Goal: Check status

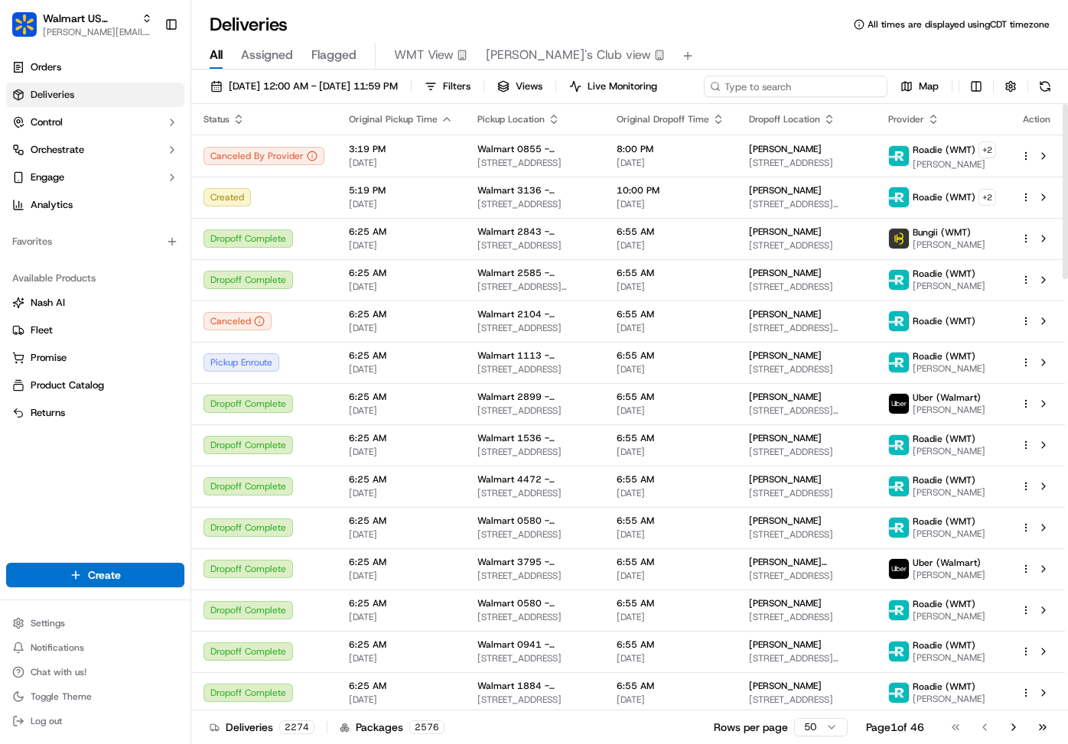
click at [792, 90] on div "[DATE] 12:00 AM - [DATE] 11:59 PM Filters Views Live Monitoring Map" at bounding box center [629, 90] width 877 height 28
paste input "200013531071195"
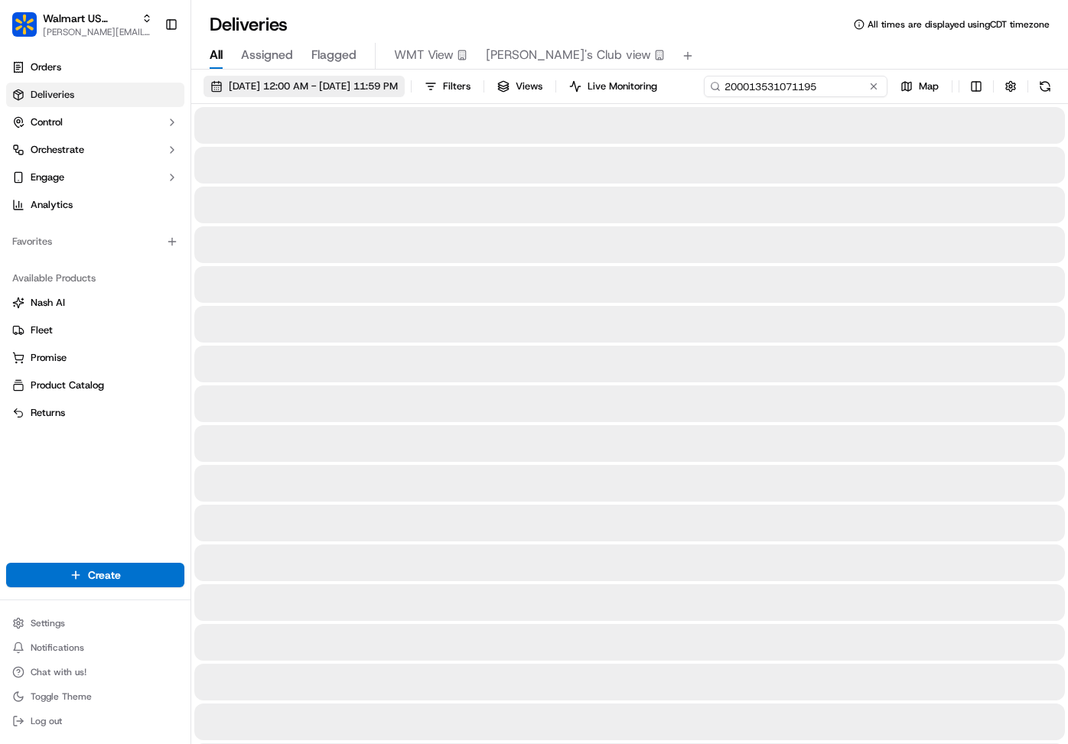
type input "200013531071195"
click at [371, 77] on button "[DATE] 12:00 AM - [DATE] 11:59 PM" at bounding box center [303, 86] width 201 height 21
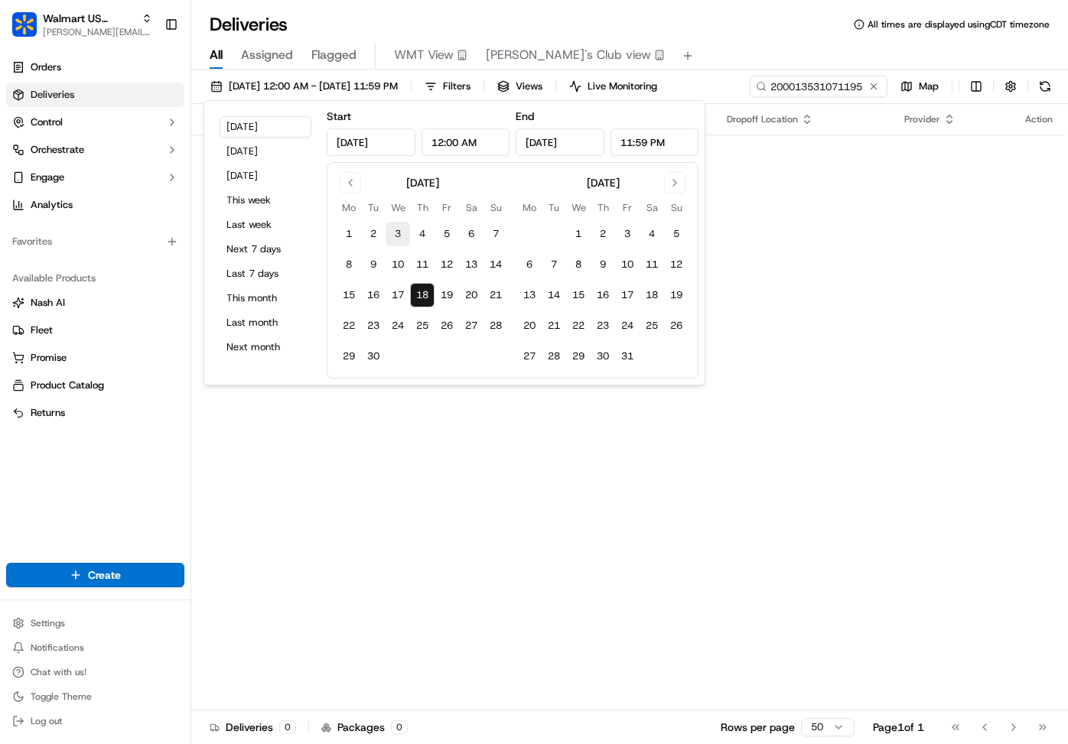
click at [392, 238] on button "3" at bounding box center [398, 234] width 24 height 24
type input "[DATE]"
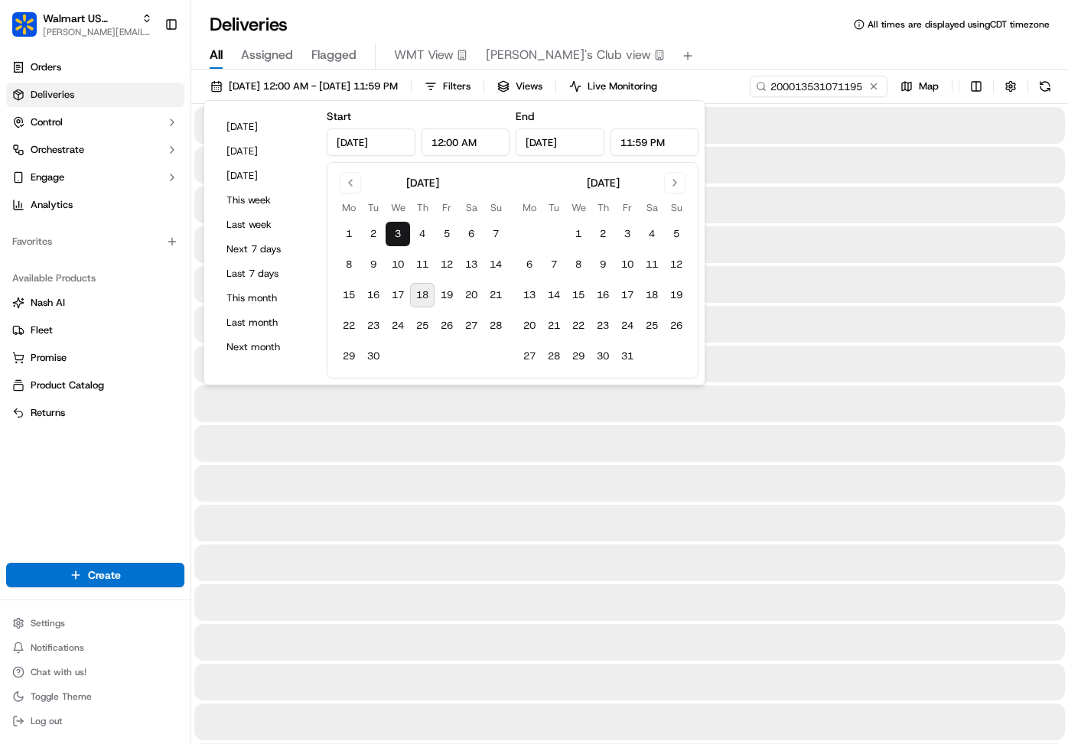
click at [801, 170] on div at bounding box center [629, 165] width 871 height 37
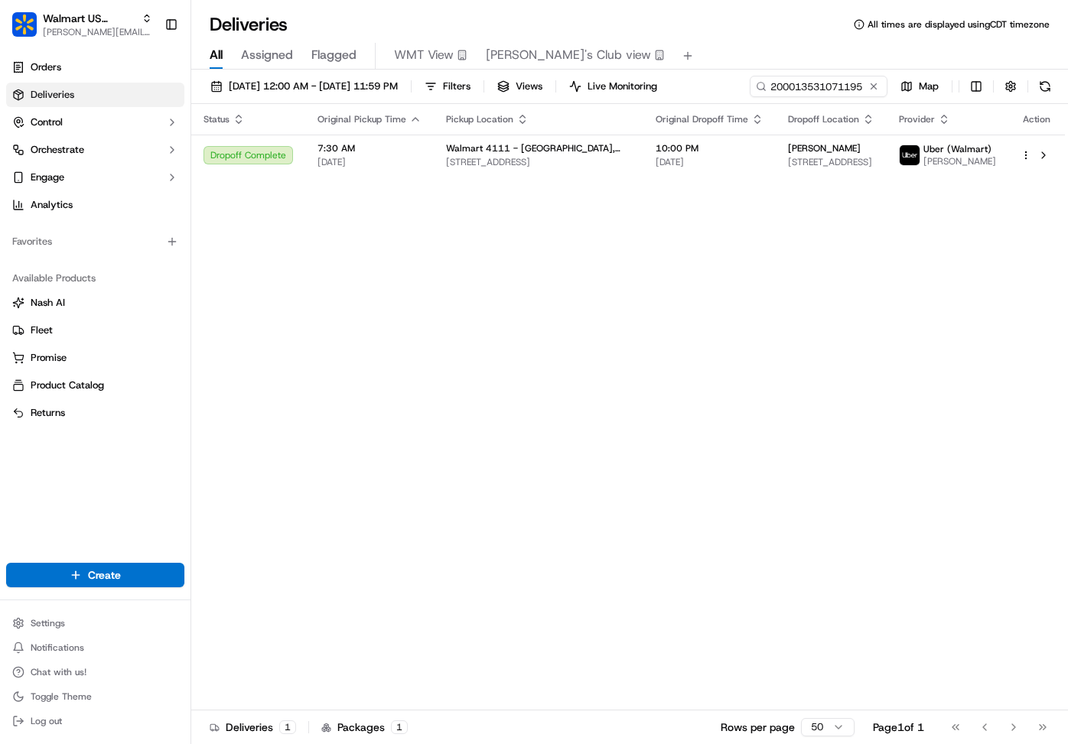
drag, startPoint x: 751, startPoint y: 407, endPoint x: 775, endPoint y: 375, distance: 39.9
click at [751, 407] on div "Status Original Pickup Time Pickup Location Original Dropoff Time Dropoff Locat…" at bounding box center [628, 407] width 874 height 607
